Goal: Task Accomplishment & Management: Manage account settings

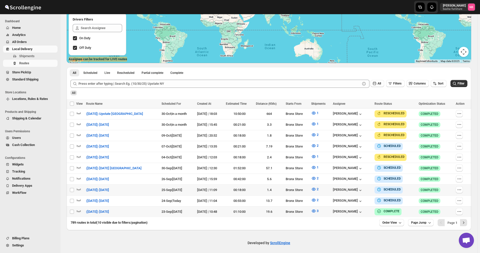
scroll to position [87, 0]
click at [462, 83] on span "Filter" at bounding box center [461, 84] width 7 height 4
click at [311, 145] on icon "button" at bounding box center [313, 145] width 5 height 5
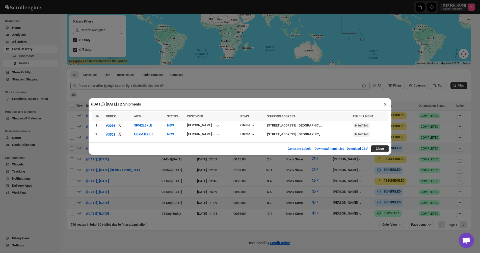
click at [122, 174] on div "([DATE]) [DATE] | 2 Shipments × SN ORDER AWB STATUS CUSTOMER ITEMS SHIPPING ADD…" at bounding box center [240, 126] width 480 height 253
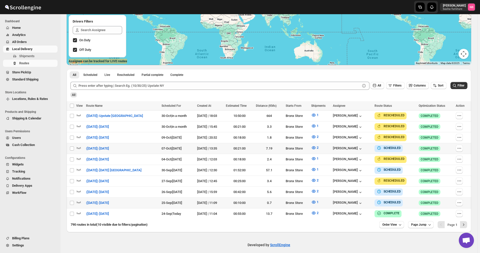
scroll to position [87, 0]
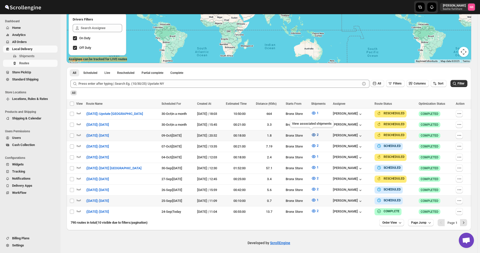
click at [311, 133] on icon "button" at bounding box center [313, 134] width 5 height 5
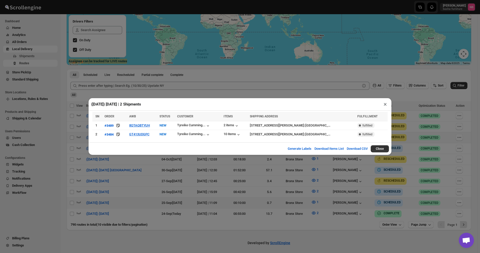
click at [132, 171] on div "([DATE]) [DATE] | 2 Shipments × SN ORDER AWB STATUS CUSTOMER ITEMS SHIPPING ADD…" at bounding box center [240, 126] width 480 height 253
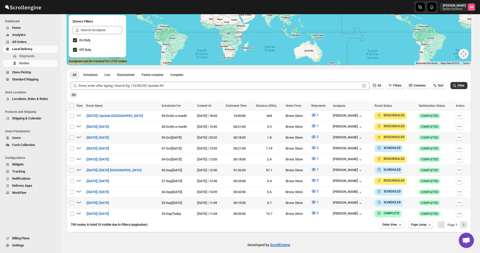
scroll to position [87, 0]
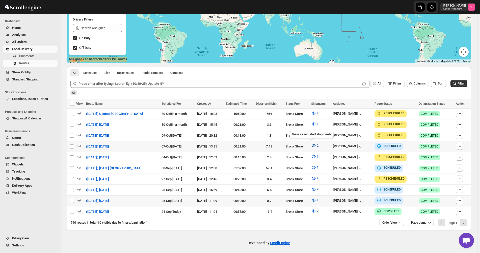
click at [311, 144] on icon "button" at bounding box center [313, 145] width 5 height 5
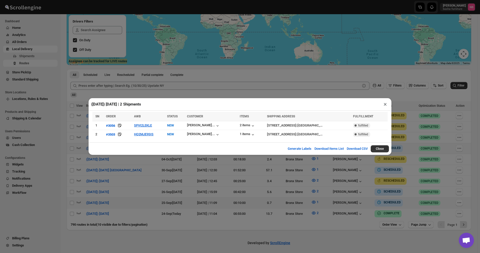
click at [315, 189] on div "([DATE]) [DATE] | 2 Shipments × SN ORDER AWB STATUS CUSTOMER ITEMS SHIPPING ADD…" at bounding box center [240, 126] width 480 height 253
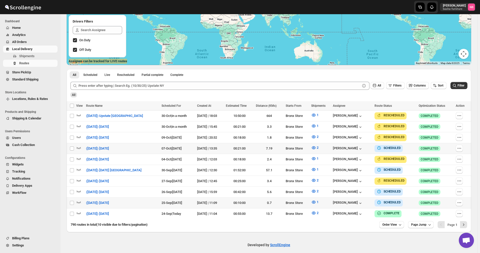
scroll to position [87, 0]
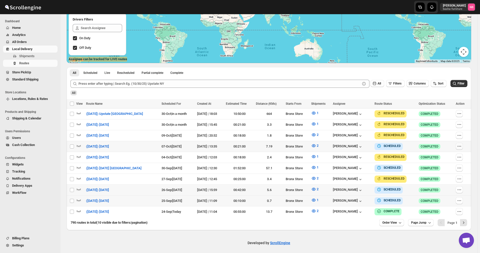
click at [462, 147] on icon "button" at bounding box center [459, 145] width 5 height 5
checkbox input "true"
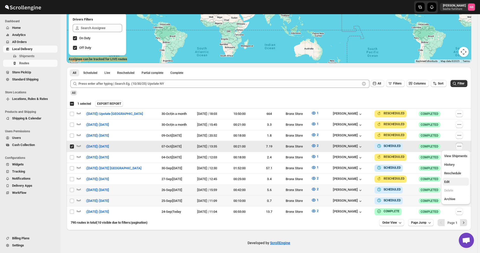
click at [456, 179] on span "Edit" at bounding box center [456, 181] width 23 height 5
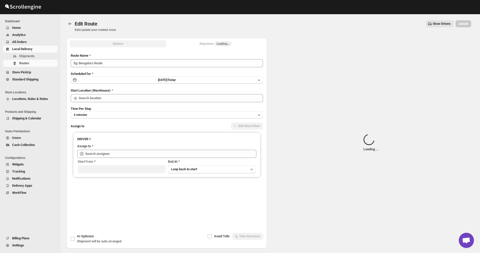
type input "([DATE]) [DATE]"
type input "Bronx Store"
type input "[PERSON_NAME] ([EMAIL_ADDRESS][DOMAIN_NAME])"
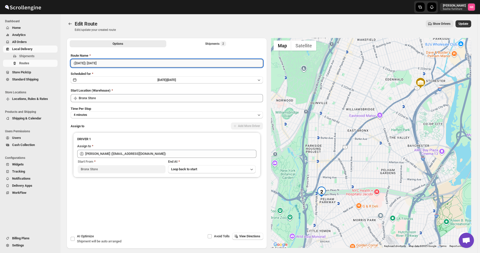
click at [81, 63] on input "([DATE]) [DATE]" at bounding box center [167, 63] width 192 height 8
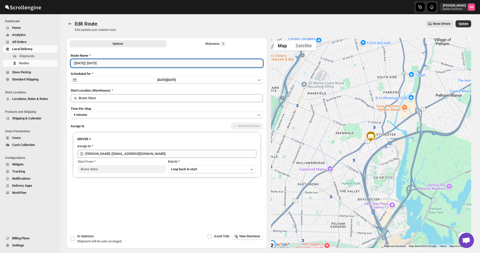
click at [96, 63] on input "([DATE]) [DATE]" at bounding box center [167, 63] width 192 height 8
type input "([DATE]) [DATE]"
click at [188, 81] on button "[DATE] | [DATE]" at bounding box center [167, 79] width 192 height 7
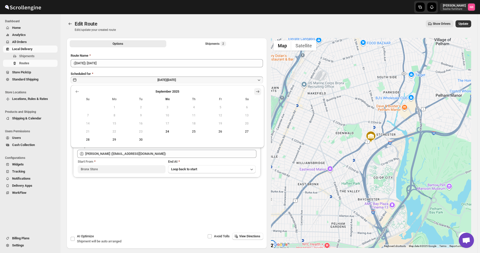
click at [258, 92] on icon "Show next month, October 2025" at bounding box center [257, 91] width 5 height 5
drag, startPoint x: 168, startPoint y: 113, endPoint x: 166, endPoint y: 157, distance: 44.2
click at [168, 113] on button "8" at bounding box center [167, 115] width 27 height 8
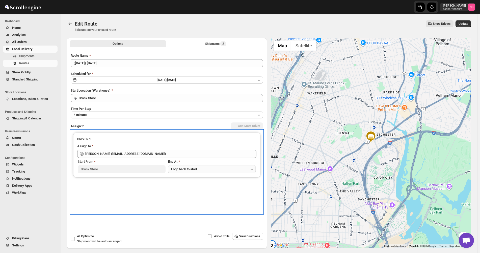
drag, startPoint x: 154, startPoint y: 201, endPoint x: 186, endPoint y: 165, distance: 48.8
click at [154, 201] on div "DRIVER 1 Assign to [PERSON_NAME] ([EMAIL_ADDRESS][DOMAIN_NAME]) Start From [GEO…" at bounding box center [167, 171] width 192 height 83
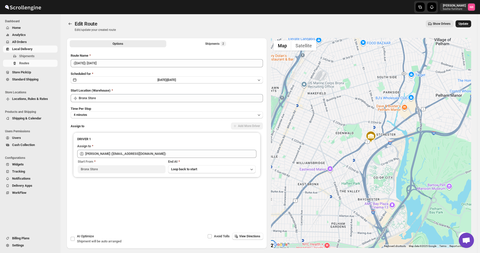
click at [466, 21] on button "Update" at bounding box center [464, 23] width 16 height 7
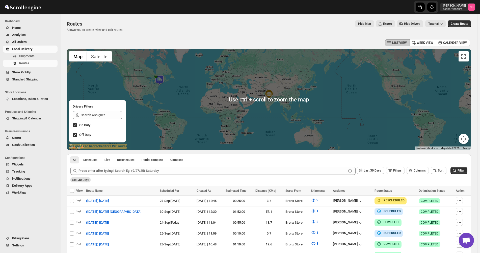
scroll to position [101, 0]
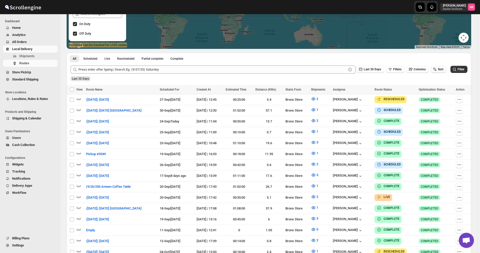
click at [444, 70] on span "Sort" at bounding box center [441, 69] width 6 height 4
click at [445, 93] on button "Due Date" at bounding box center [440, 96] width 31 height 8
click at [367, 71] on span "Last 30 Days" at bounding box center [372, 69] width 17 height 4
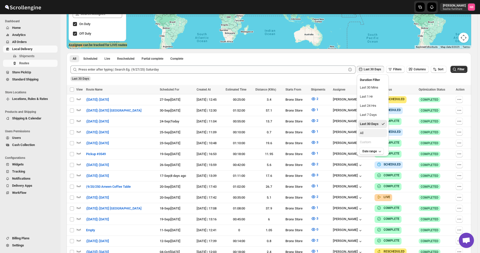
click at [371, 133] on button "All" at bounding box center [373, 133] width 29 height 8
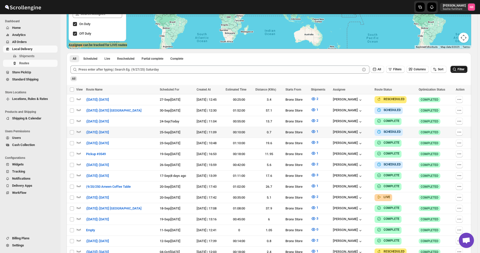
click at [464, 66] on button "Filter" at bounding box center [459, 69] width 17 height 7
